Goal: Transaction & Acquisition: Purchase product/service

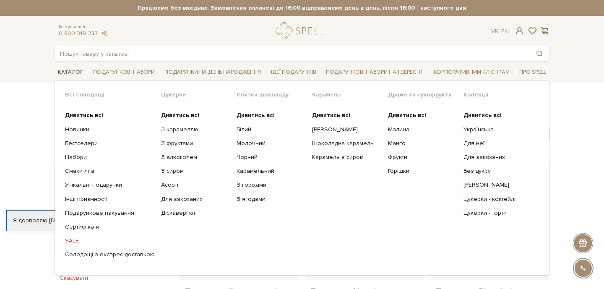
click at [71, 72] on link "Каталог" at bounding box center [71, 72] width 32 height 13
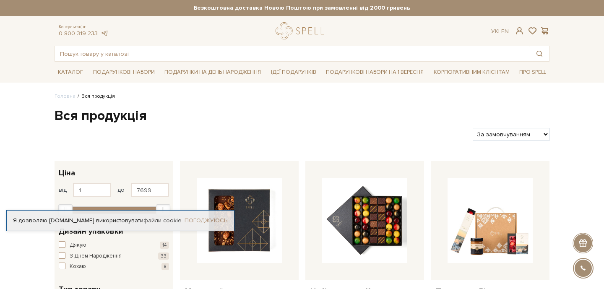
click at [211, 220] on link "Погоджуюсь" at bounding box center [206, 221] width 43 height 8
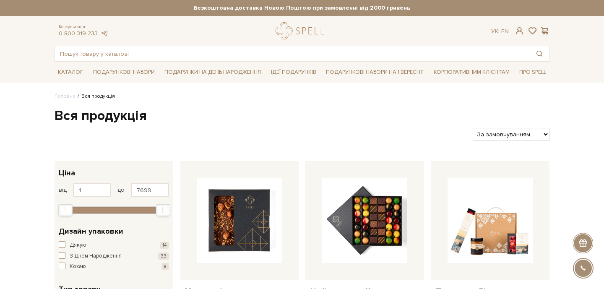
click at [522, 131] on select "За замовчуванням За Ціною (зростання) За Ціною (зменшення) Новинки За популярні…" at bounding box center [511, 134] width 77 height 13
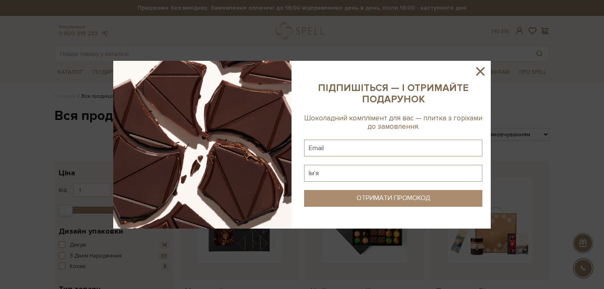
select select "https://spellchocolate.com/our-productions/?sort=p.price&order=ASC"
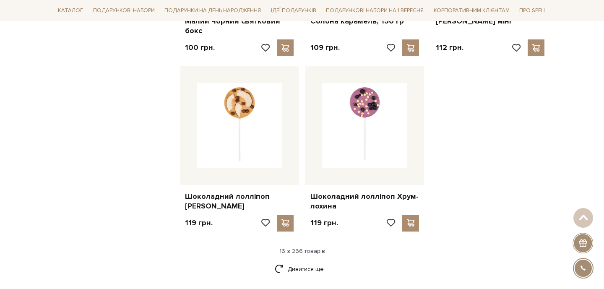
scroll to position [1153, 0]
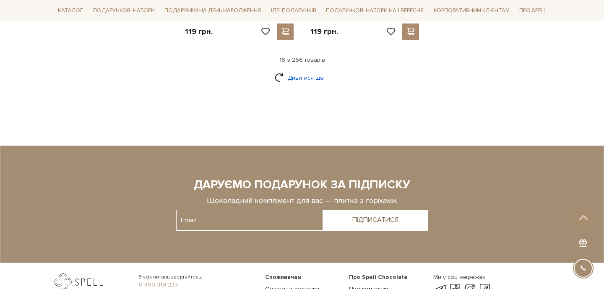
click at [300, 70] on link "Дивитися ще" at bounding box center [302, 77] width 55 height 15
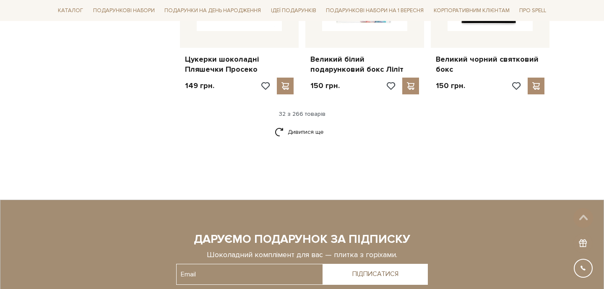
scroll to position [1891, 0]
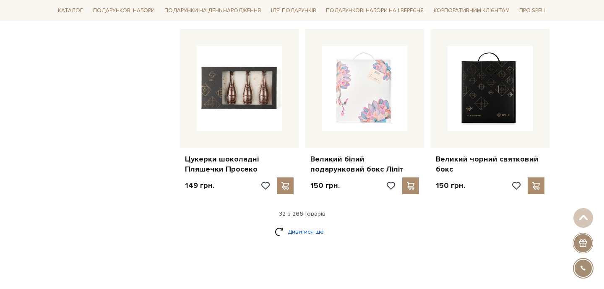
click at [303, 224] on link "Дивитися ще" at bounding box center [302, 231] width 55 height 15
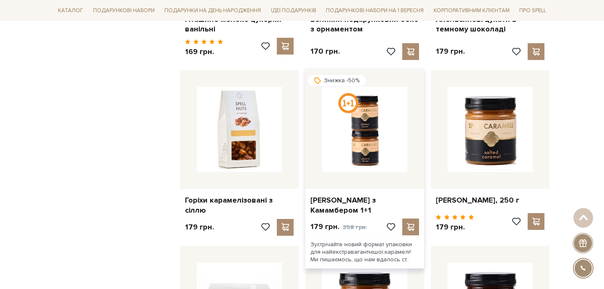
scroll to position [2359, 0]
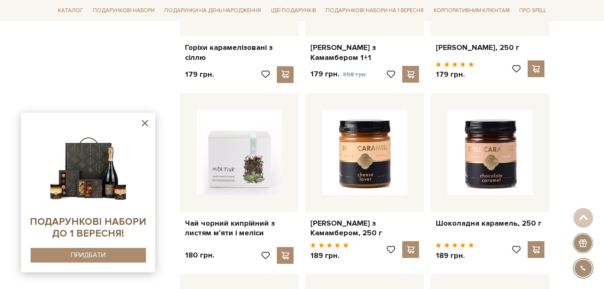
click at [143, 124] on icon at bounding box center [145, 123] width 6 height 6
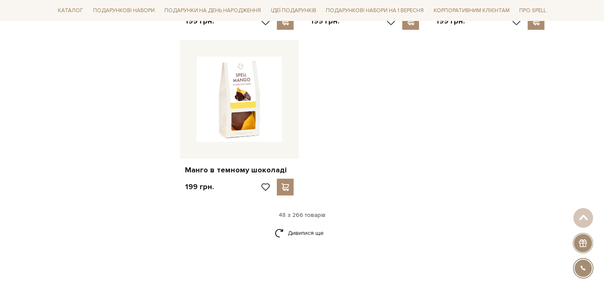
scroll to position [2973, 0]
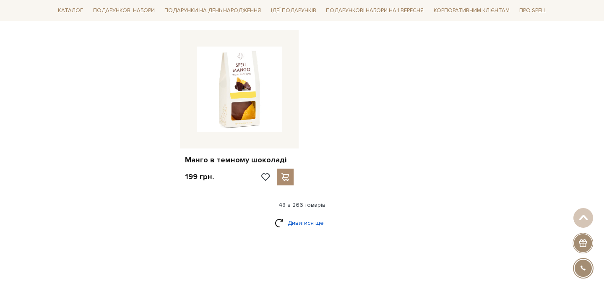
click at [309, 216] on link "Дивитися ще" at bounding box center [302, 223] width 55 height 15
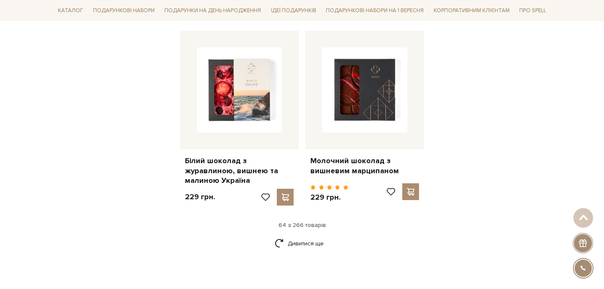
scroll to position [3920, 0]
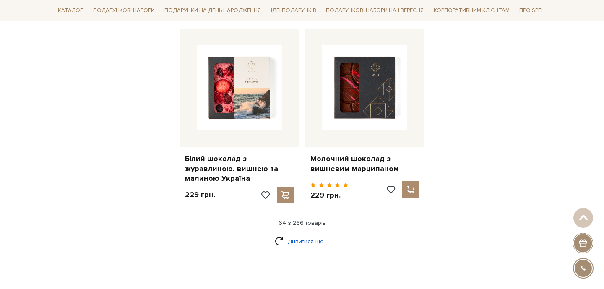
click at [301, 234] on link "Дивитися ще" at bounding box center [302, 241] width 55 height 15
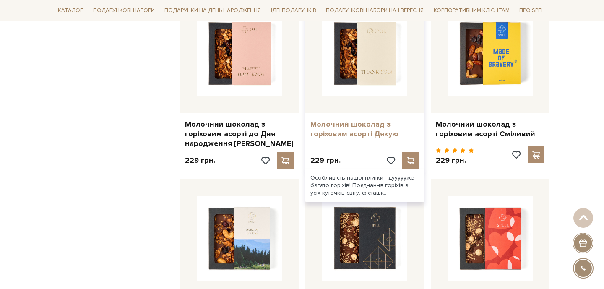
scroll to position [4289, 0]
